Goal: Check status: Check status

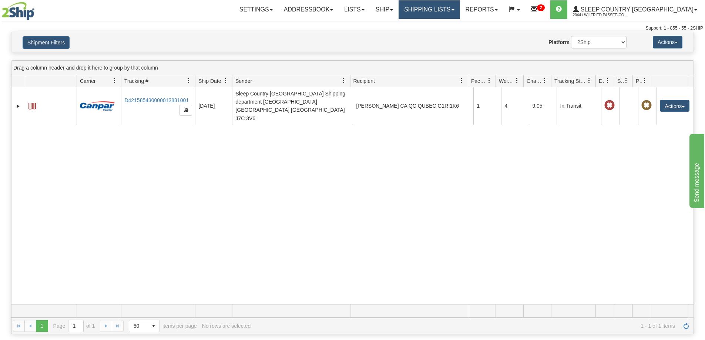
click at [460, 10] on link "Shipping lists" at bounding box center [429, 9] width 61 height 19
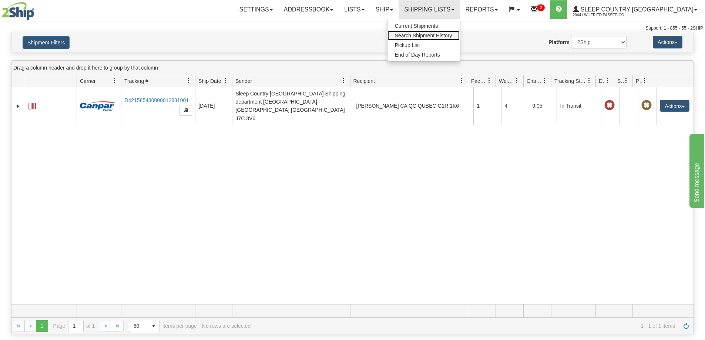
click at [452, 35] on span "Search Shipment History" at bounding box center [423, 36] width 57 height 6
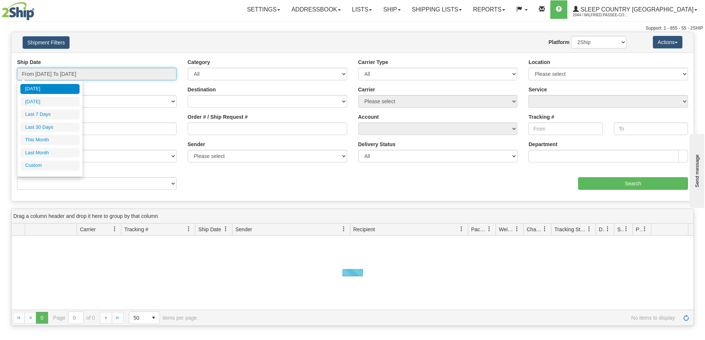
drag, startPoint x: 93, startPoint y: 69, endPoint x: 86, endPoint y: 79, distance: 12.2
click at [93, 69] on input "From [DATE] To [DATE]" at bounding box center [97, 74] width 160 height 13
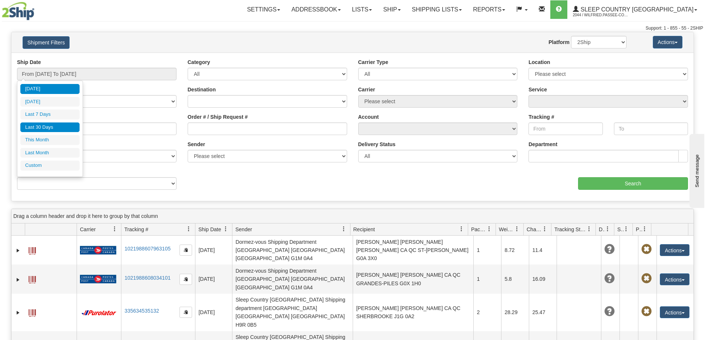
click at [53, 127] on li "Last 30 Days" at bounding box center [49, 128] width 59 height 10
type input "From [DATE] To [DATE]"
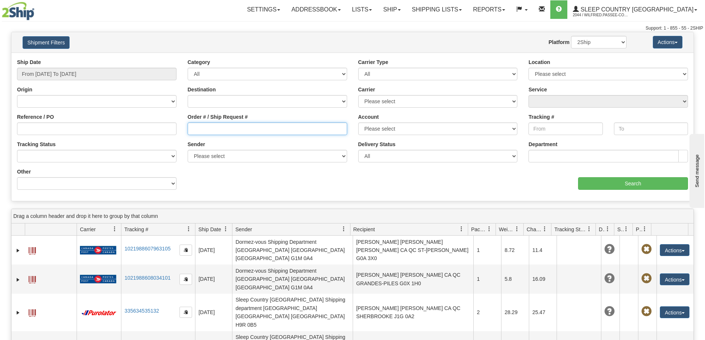
click at [214, 131] on input "Order # / Ship Request #" at bounding box center [268, 129] width 160 height 13
paste input "9000H975132"
type input "9000H975132"
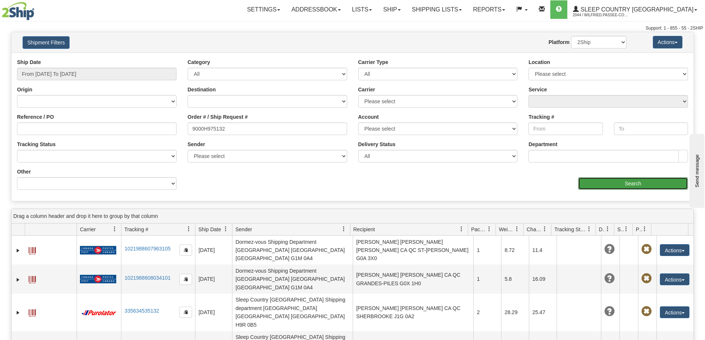
click at [608, 184] on input "Search" at bounding box center [633, 183] width 110 height 13
